Goal: Transaction & Acquisition: Purchase product/service

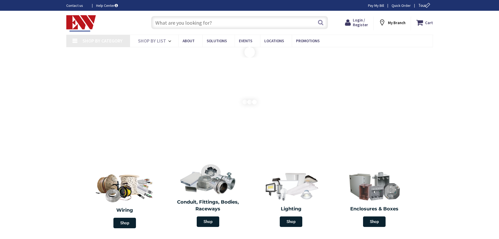
click at [190, 19] on input "text" at bounding box center [239, 22] width 177 height 13
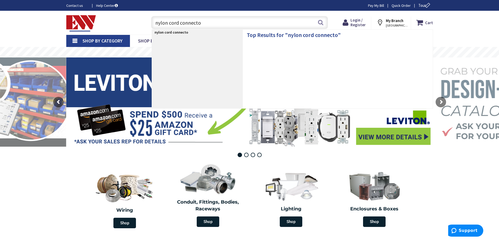
type input "nylon cord connector"
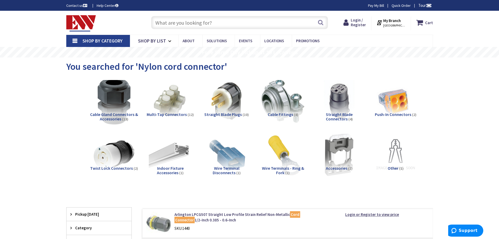
click at [120, 93] on img at bounding box center [113, 100] width 47 height 47
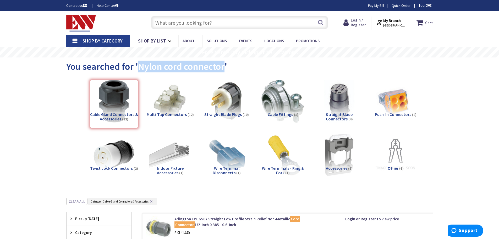
drag, startPoint x: 138, startPoint y: 66, endPoint x: 223, endPoint y: 70, distance: 85.4
click at [223, 70] on span "You searched for 'Nylon cord connector'" at bounding box center [146, 66] width 161 height 12
copy span "Nylon cord connector"
click at [178, 23] on input "text" at bounding box center [239, 22] width 177 height 13
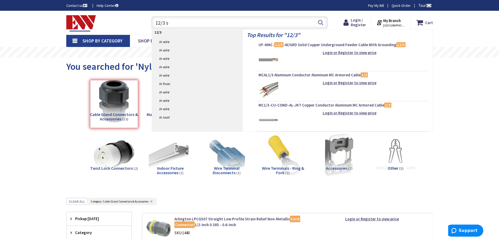
type input "12/3 so"
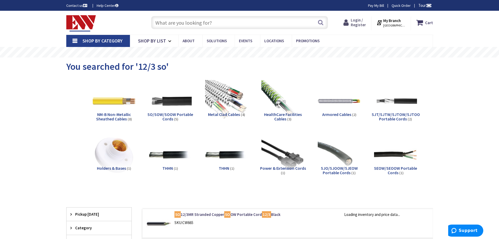
click at [358, 23] on span "Login / Register" at bounding box center [358, 23] width 15 height 10
click at [364, 22] on span "Login / Register" at bounding box center [358, 23] width 15 height 10
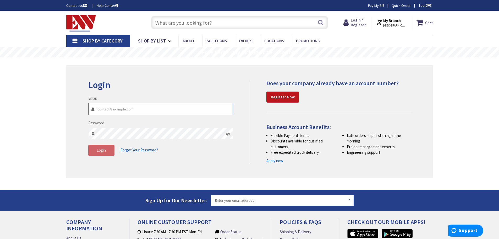
type input "office@3celectricct.com"
click at [101, 146] on button "Login" at bounding box center [101, 150] width 26 height 11
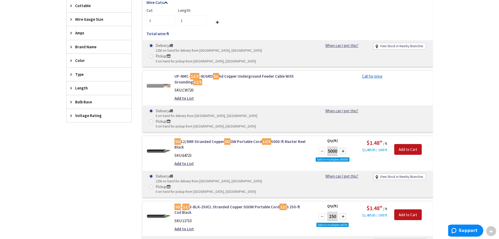
scroll to position [52, 0]
